Goal: Transaction & Acquisition: Purchase product/service

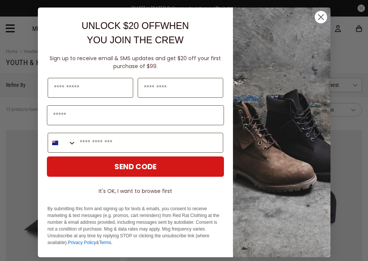
click at [327, 17] on circle "Close dialog" at bounding box center [321, 17] width 12 height 12
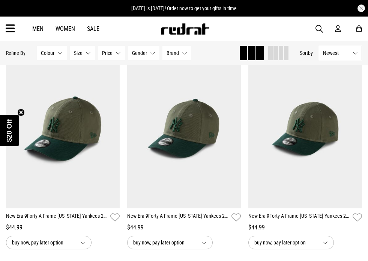
scroll to position [436, 0]
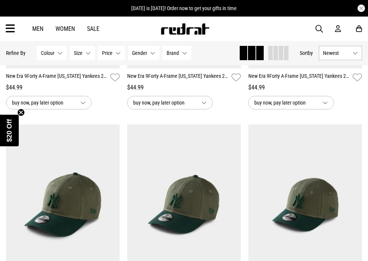
click at [276, 49] on span at bounding box center [276, 53] width 5 height 14
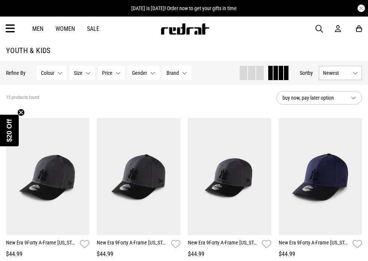
scroll to position [0, 0]
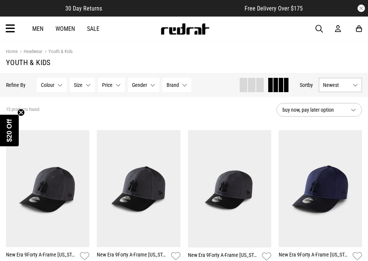
click at [73, 31] on link "Women" at bounding box center [66, 28] width 20 height 7
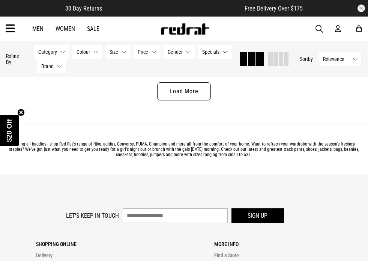
scroll to position [1782, 0]
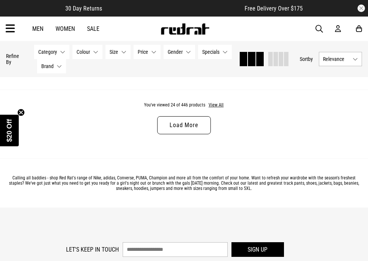
click at [200, 122] on link "Load More" at bounding box center [183, 125] width 53 height 18
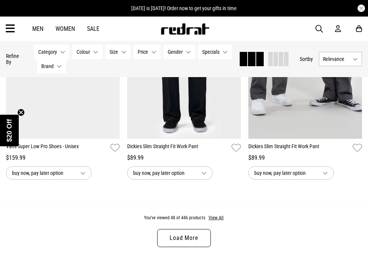
scroll to position [3421, 0]
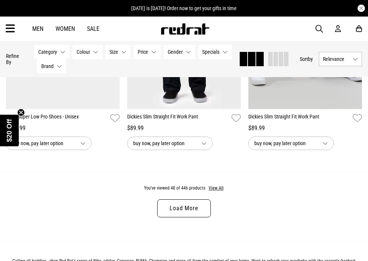
click at [176, 202] on link "Load More" at bounding box center [183, 208] width 53 height 18
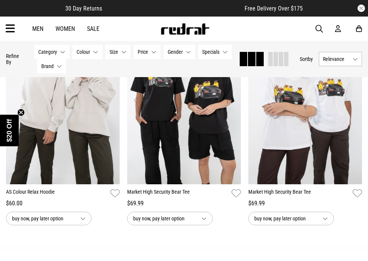
scroll to position [5170, 0]
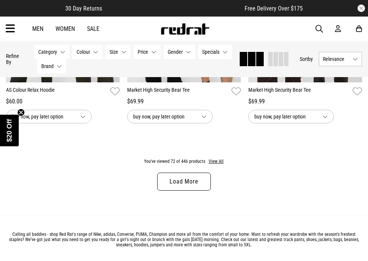
click at [195, 182] on link "Load More" at bounding box center [183, 181] width 53 height 18
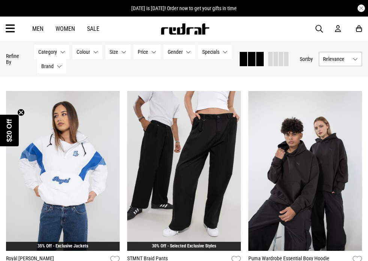
scroll to position [6614, 0]
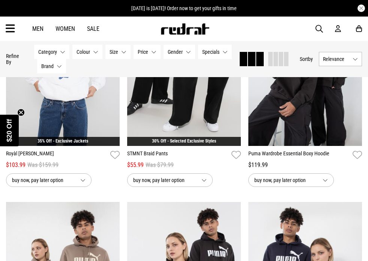
click at [12, 24] on icon at bounding box center [10, 29] width 9 height 12
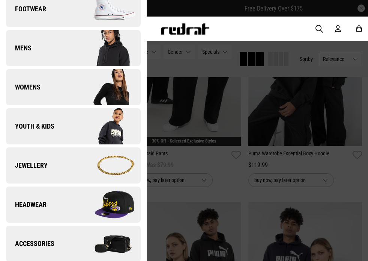
scroll to position [131, 0]
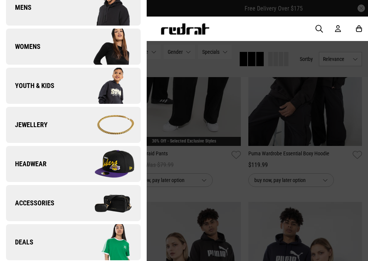
click at [86, 82] on img at bounding box center [106, 86] width 67 height 38
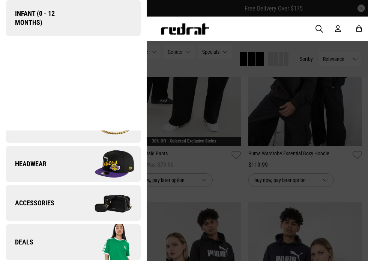
scroll to position [0, 0]
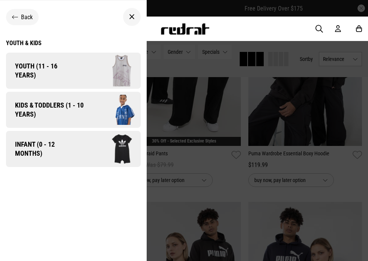
click at [49, 108] on span "Kids & Toddlers (1 - 10 years)" at bounding box center [46, 110] width 81 height 18
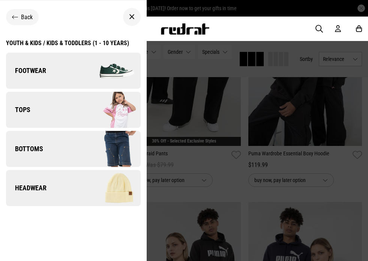
click at [64, 71] on link "Footwear" at bounding box center [73, 71] width 135 height 36
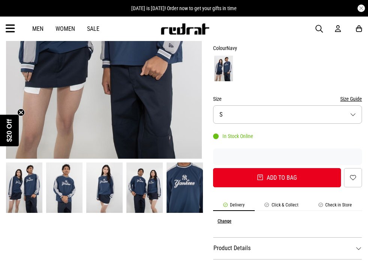
scroll to position [178, 0]
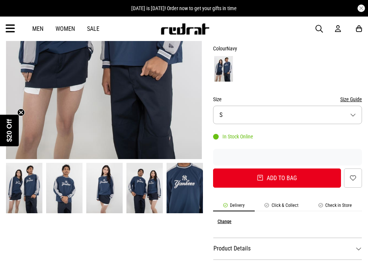
click at [184, 165] on img at bounding box center [185, 188] width 36 height 50
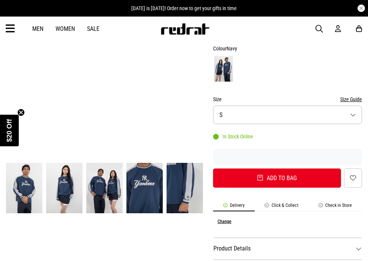
click at [143, 184] on img at bounding box center [145, 188] width 36 height 50
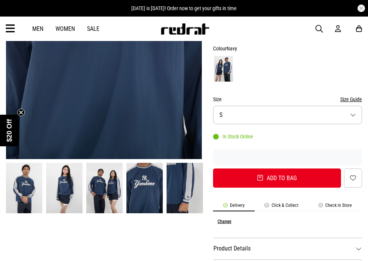
click at [99, 176] on img at bounding box center [104, 188] width 36 height 50
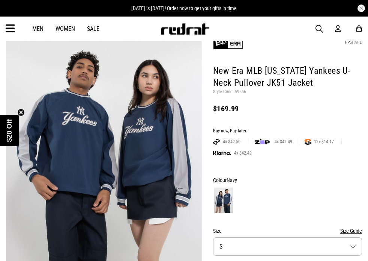
scroll to position [47, 0]
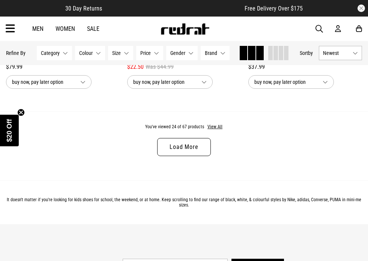
scroll to position [1741, 0]
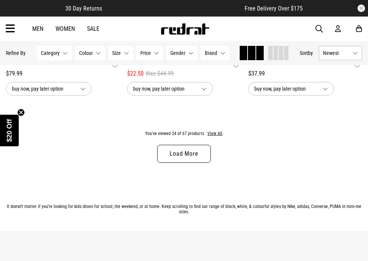
click at [182, 158] on link "Load More" at bounding box center [183, 154] width 53 height 18
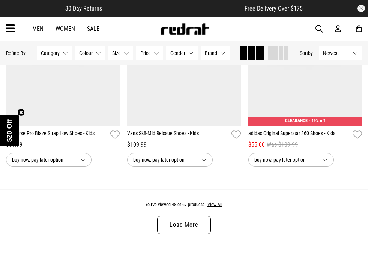
scroll to position [3502, 0]
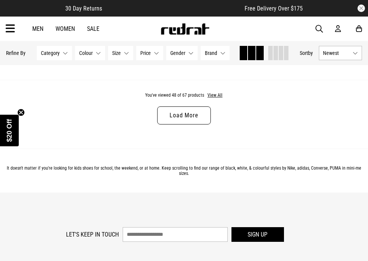
click at [198, 116] on link "Load More" at bounding box center [183, 115] width 53 height 18
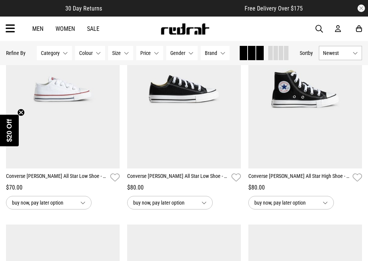
scroll to position [4235, 0]
